Goal: Communication & Community: Participate in discussion

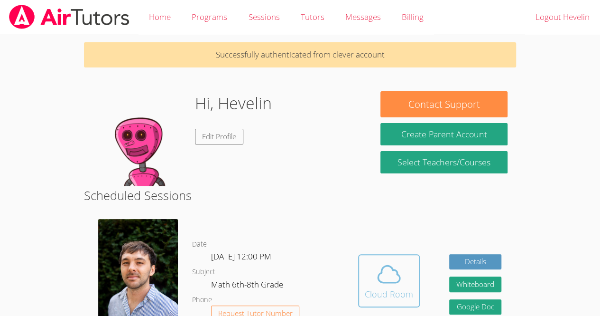
click at [370, 266] on button "Cloud Room" at bounding box center [389, 280] width 62 height 53
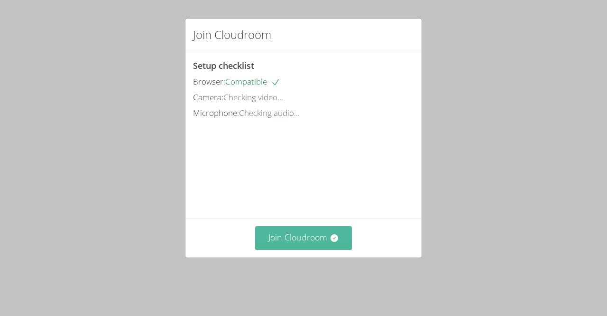
click at [273, 249] on button "Join Cloudroom" at bounding box center [303, 237] width 97 height 23
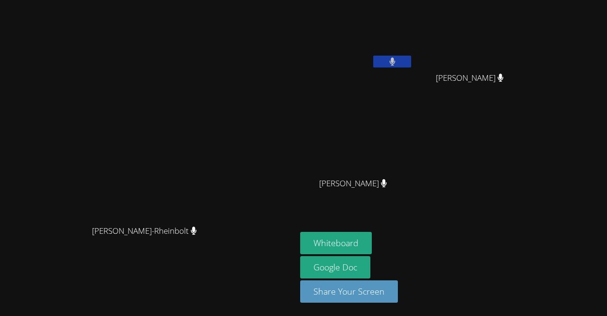
click at [5, 256] on div "[PERSON_NAME]-Rheinbolt" at bounding box center [148, 239] width 289 height 38
click at [411, 63] on button at bounding box center [392, 62] width 38 height 12
click at [411, 58] on button at bounding box center [392, 62] width 38 height 12
click at [396, 62] on icon at bounding box center [393, 61] width 6 height 8
click at [398, 60] on icon at bounding box center [393, 61] width 10 height 8
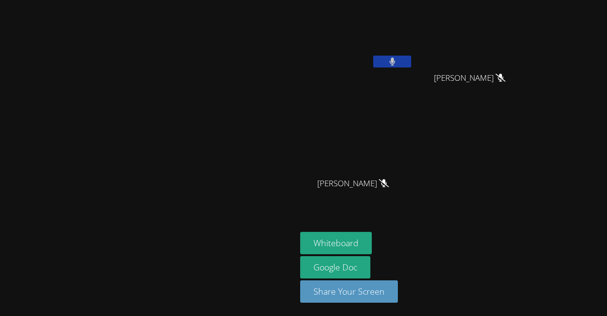
click at [411, 64] on button at bounding box center [392, 62] width 38 height 12
click at [411, 66] on button at bounding box center [392, 62] width 38 height 12
drag, startPoint x: 476, startPoint y: 66, endPoint x: 468, endPoint y: 59, distance: 10.8
drag, startPoint x: 468, startPoint y: 59, endPoint x: 557, endPoint y: 149, distance: 125.8
click at [530, 149] on div "[PERSON_NAME] [PERSON_NAME] [PERSON_NAME]" at bounding box center [415, 107] width 230 height 207
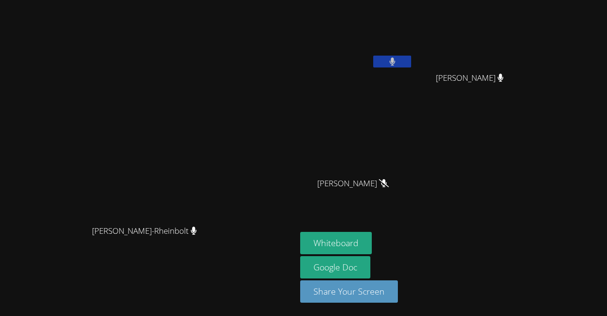
drag, startPoint x: 471, startPoint y: 60, endPoint x: 528, endPoint y: 110, distance: 75.3
click at [528, 110] on div "[PERSON_NAME] [PERSON_NAME] [PERSON_NAME]" at bounding box center [415, 107] width 230 height 207
click at [395, 60] on icon at bounding box center [393, 61] width 6 height 8
drag, startPoint x: 466, startPoint y: 60, endPoint x: 497, endPoint y: 85, distance: 39.8
click at [497, 85] on div "[PERSON_NAME]" at bounding box center [473, 86] width 113 height 38
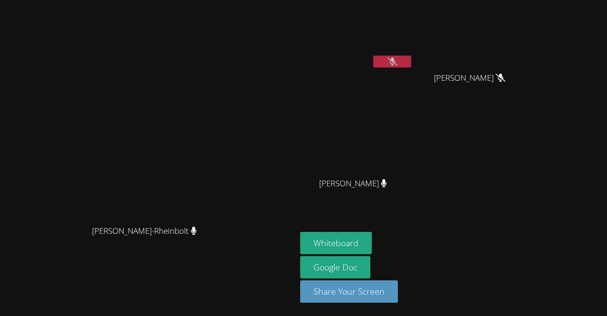
click at [398, 59] on icon at bounding box center [393, 61] width 10 height 8
drag, startPoint x: 468, startPoint y: 59, endPoint x: 477, endPoint y: 59, distance: 9.0
drag, startPoint x: 477, startPoint y: 59, endPoint x: 534, endPoint y: 156, distance: 112.5
click at [530, 156] on div "[PERSON_NAME] [PERSON_NAME] [PERSON_NAME]" at bounding box center [415, 107] width 230 height 207
click at [411, 59] on button at bounding box center [392, 62] width 38 height 12
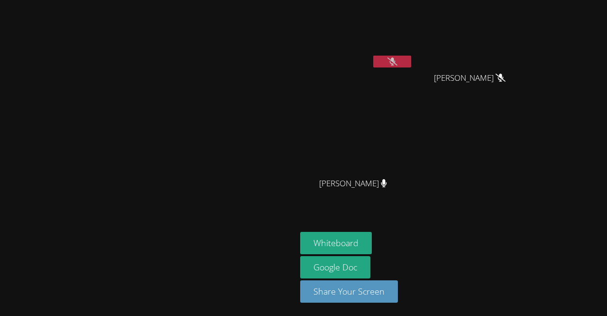
click at [411, 59] on button at bounding box center [392, 62] width 38 height 12
click at [395, 62] on icon at bounding box center [393, 61] width 6 height 8
click at [398, 65] on icon at bounding box center [393, 61] width 10 height 8
click at [396, 60] on icon at bounding box center [393, 61] width 6 height 8
drag, startPoint x: 468, startPoint y: 60, endPoint x: 467, endPoint y: 39, distance: 20.9
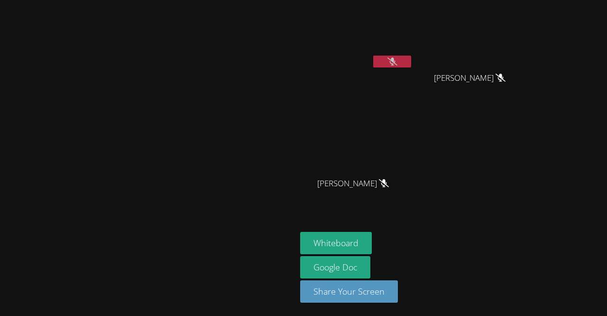
click at [413, 39] on video at bounding box center [356, 36] width 113 height 64
click at [411, 58] on button at bounding box center [392, 62] width 38 height 12
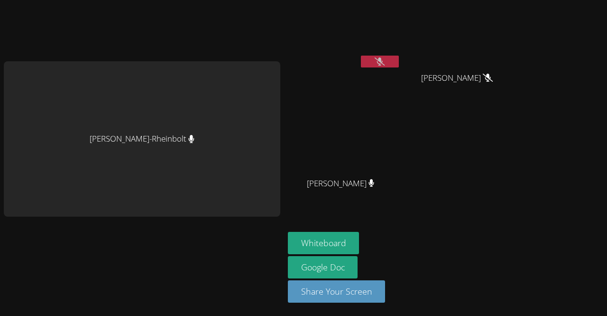
click at [375, 57] on icon at bounding box center [380, 61] width 10 height 8
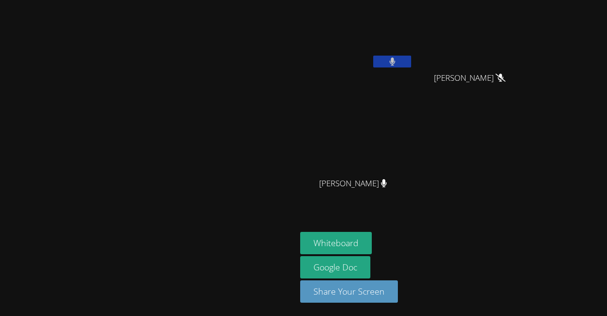
click at [395, 58] on icon at bounding box center [393, 61] width 6 height 8
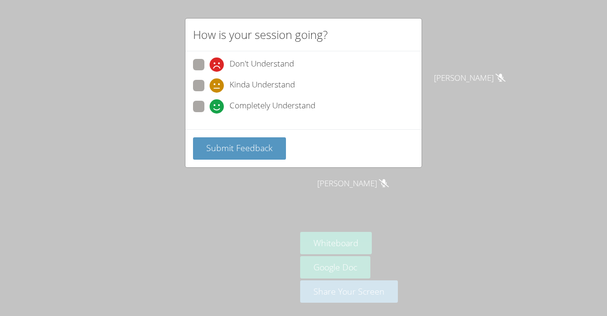
click at [283, 114] on div "Completely Understand" at bounding box center [303, 109] width 221 height 17
click at [210, 113] on span at bounding box center [210, 113] width 0 height 0
click at [210, 104] on input "Completely Understand" at bounding box center [214, 105] width 8 height 8
radio input "true"
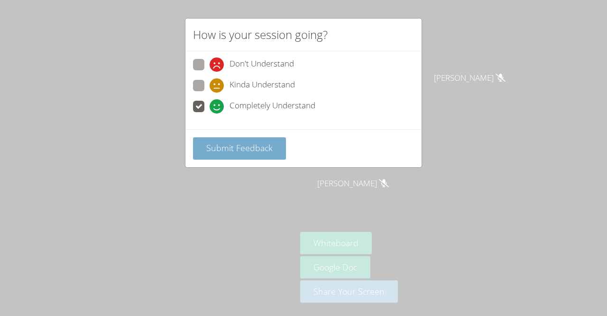
click at [232, 147] on span "Submit Feedback" at bounding box center [239, 147] width 66 height 11
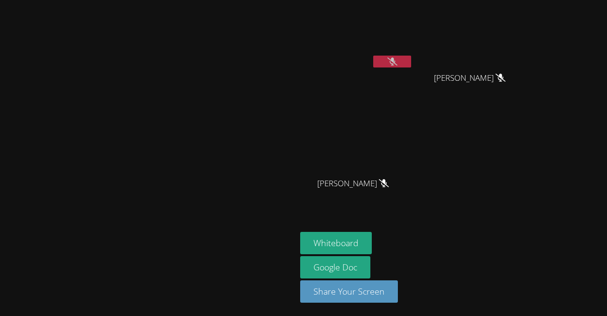
click at [220, 212] on video at bounding box center [148, 138] width 142 height 163
click at [411, 56] on button at bounding box center [392, 62] width 38 height 12
click at [411, 62] on button at bounding box center [392, 62] width 38 height 12
click at [411, 61] on button at bounding box center [392, 62] width 38 height 12
click at [411, 64] on button at bounding box center [392, 62] width 38 height 12
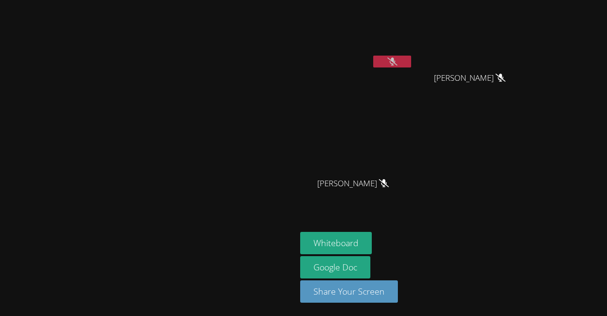
click at [411, 64] on button at bounding box center [392, 62] width 38 height 12
click at [411, 61] on button at bounding box center [392, 62] width 38 height 12
drag, startPoint x: 472, startPoint y: 57, endPoint x: 473, endPoint y: 34, distance: 23.7
click at [413, 34] on video at bounding box center [356, 36] width 113 height 64
click at [411, 56] on button at bounding box center [392, 62] width 38 height 12
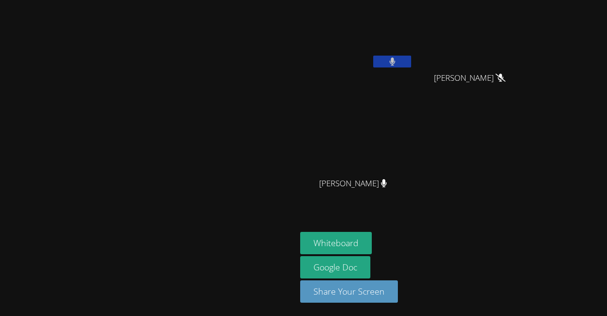
click at [411, 56] on button at bounding box center [392, 62] width 38 height 12
click at [413, 82] on div "[PERSON_NAME]" at bounding box center [356, 55] width 113 height 102
click at [398, 62] on icon at bounding box center [393, 61] width 10 height 8
click at [413, 41] on video at bounding box center [356, 36] width 113 height 64
click at [220, 158] on video at bounding box center [148, 138] width 142 height 163
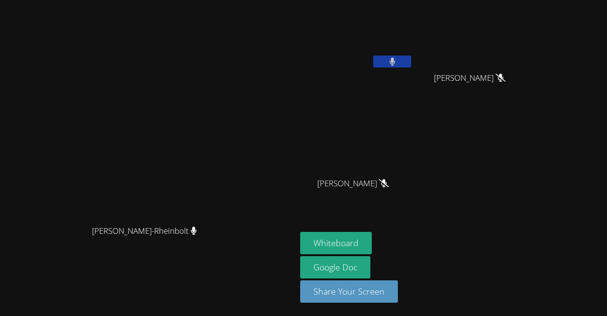
click at [411, 59] on button at bounding box center [392, 62] width 38 height 12
click at [413, 77] on div "[PERSON_NAME]" at bounding box center [356, 55] width 113 height 102
click at [411, 61] on button at bounding box center [392, 62] width 38 height 12
click at [411, 65] on button at bounding box center [392, 62] width 38 height 12
click at [398, 59] on icon at bounding box center [393, 61] width 10 height 8
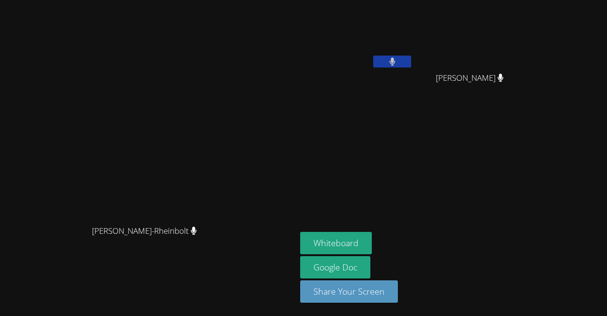
click at [411, 62] on button at bounding box center [392, 62] width 38 height 12
click at [398, 61] on icon at bounding box center [393, 61] width 10 height 8
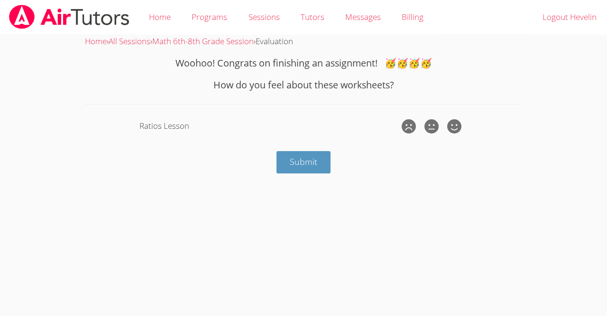
click at [605, 133] on body "Home Programs Sessions Tutors Messages Billing Logout Hevelin Home › All Sessio…" at bounding box center [303, 158] width 607 height 316
